Goal: Find specific page/section

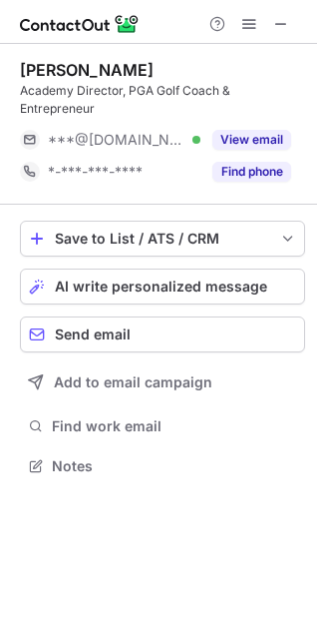
scroll to position [452, 317]
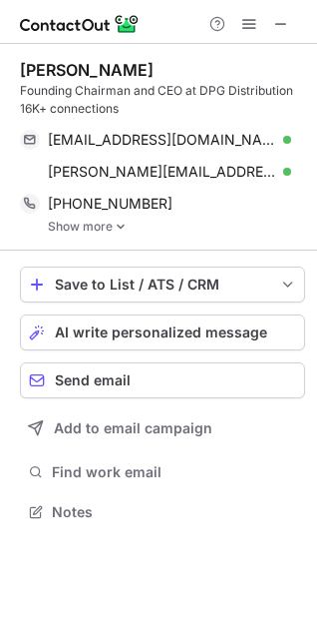
scroll to position [498, 317]
click at [274, 24] on span at bounding box center [282, 24] width 16 height 16
